Goal: Check status: Check status

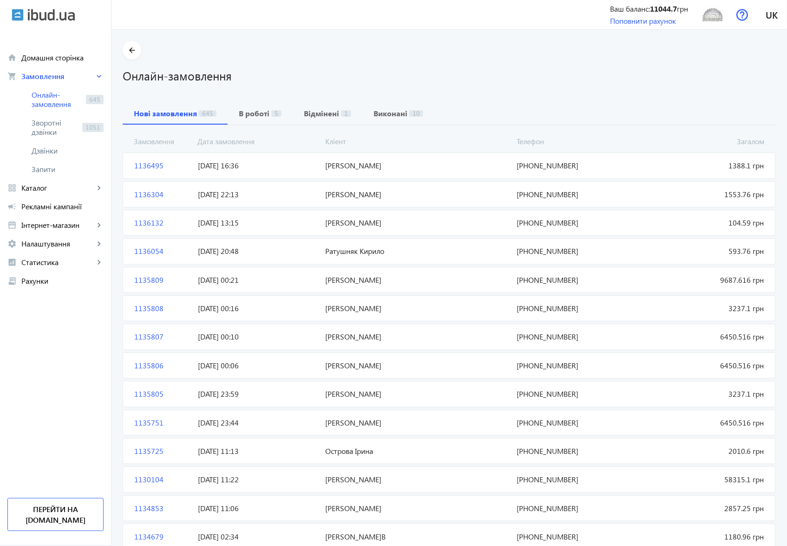
click at [142, 166] on span "1136495" at bounding box center [163, 165] width 64 height 10
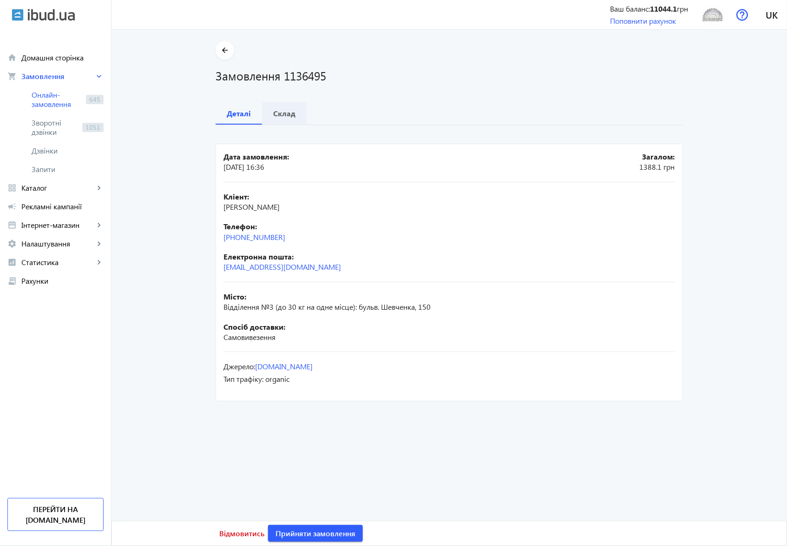
click at [279, 113] on b "Склад" at bounding box center [284, 113] width 22 height 7
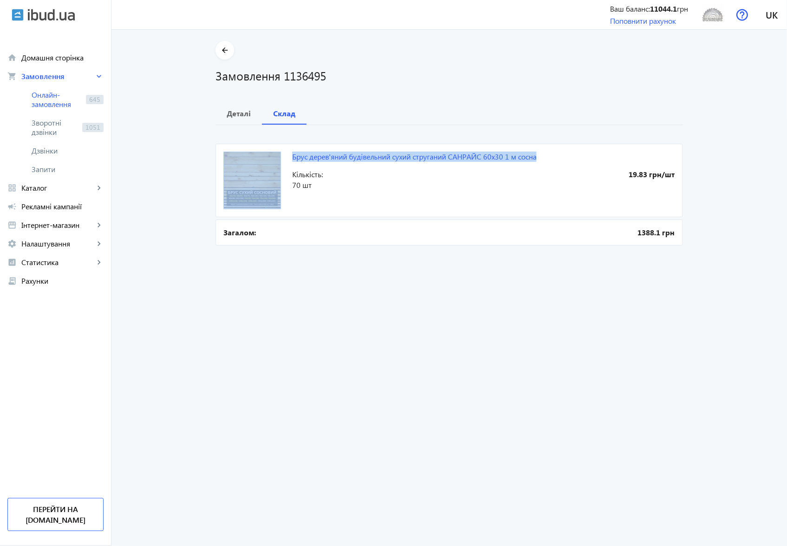
drag, startPoint x: 544, startPoint y: 156, endPoint x: 289, endPoint y: 155, distance: 255.2
click at [289, 155] on mat-card "Брус дерев'яний будівельний сухий струганий CAHРAЙС 60х30 1 м сосна 19.83 грн/ш…" at bounding box center [450, 180] width 468 height 73
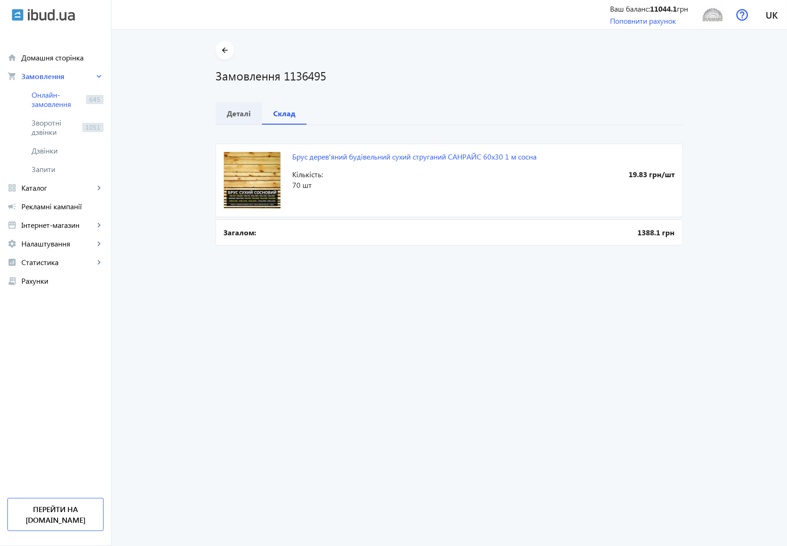
click at [235, 112] on b "Деталі" at bounding box center [239, 113] width 24 height 7
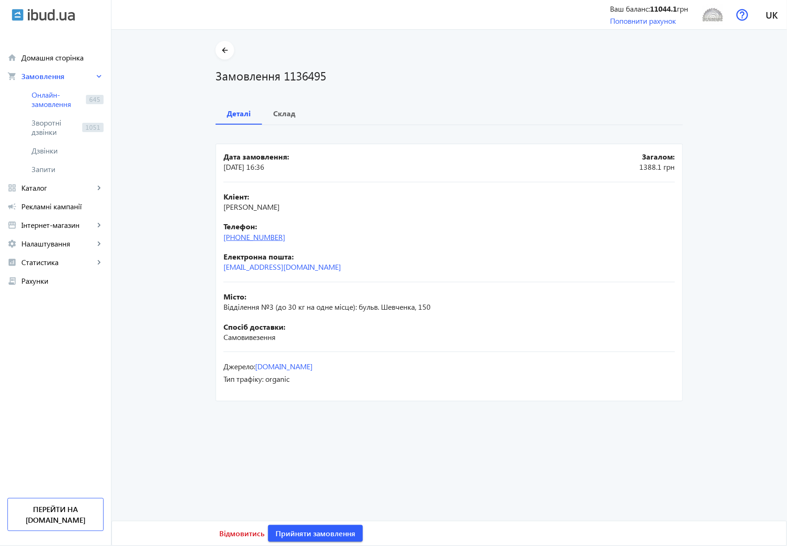
drag, startPoint x: 299, startPoint y: 241, endPoint x: 243, endPoint y: 236, distance: 56.9
click at [243, 236] on div "Телефон: [PHONE_NUMBER]" at bounding box center [450, 231] width 452 height 21
copy link "67) [PHONE_NUMBER]"
click at [286, 113] on b "Склад" at bounding box center [284, 113] width 22 height 7
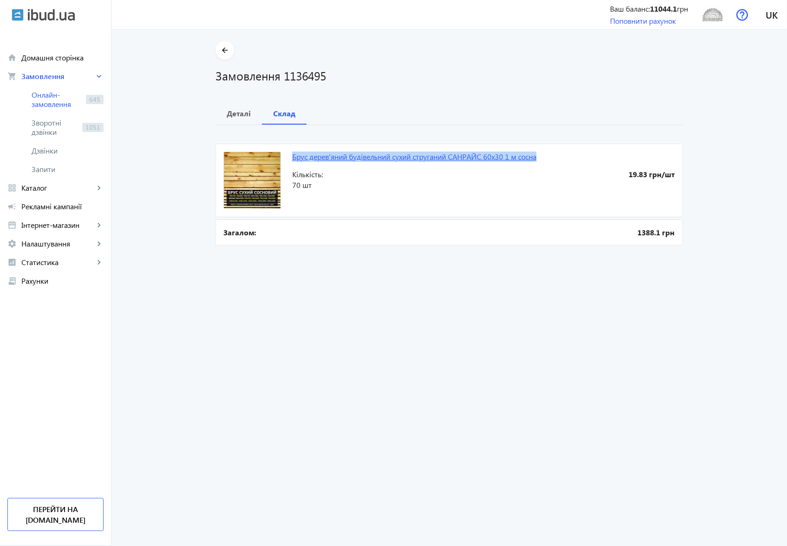
drag, startPoint x: 289, startPoint y: 154, endPoint x: 538, endPoint y: 156, distance: 249.1
click at [538, 156] on mat-card "Брус дерев'яний будівельний сухий струганий CAHРAЙС 60х30 1 м сосна 19.83 грн/ш…" at bounding box center [450, 180] width 468 height 73
copy link "Брус дерев'яний будівельний сухий струганий CAHРAЙС 60х30 1 м сосна"
drag, startPoint x: 326, startPoint y: 76, endPoint x: 279, endPoint y: 73, distance: 47.0
click at [279, 73] on h1 "Замовлення 1136495" at bounding box center [450, 75] width 468 height 16
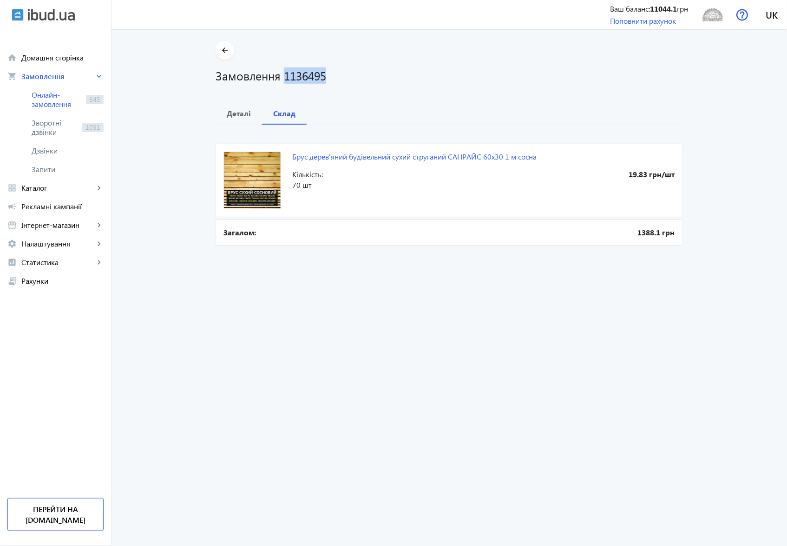
copy h1 "1136495"
